Goal: Task Accomplishment & Management: Use online tool/utility

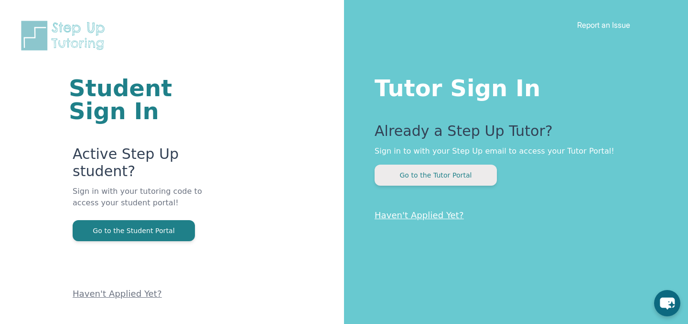
click at [447, 169] on button "Go to the Tutor Portal" at bounding box center [436, 174] width 122 height 21
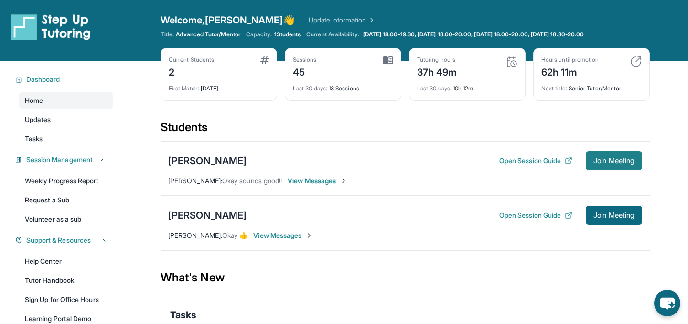
click at [608, 158] on span "Join Meeting" at bounding box center [614, 161] width 41 height 6
